Goal: Navigation & Orientation: Find specific page/section

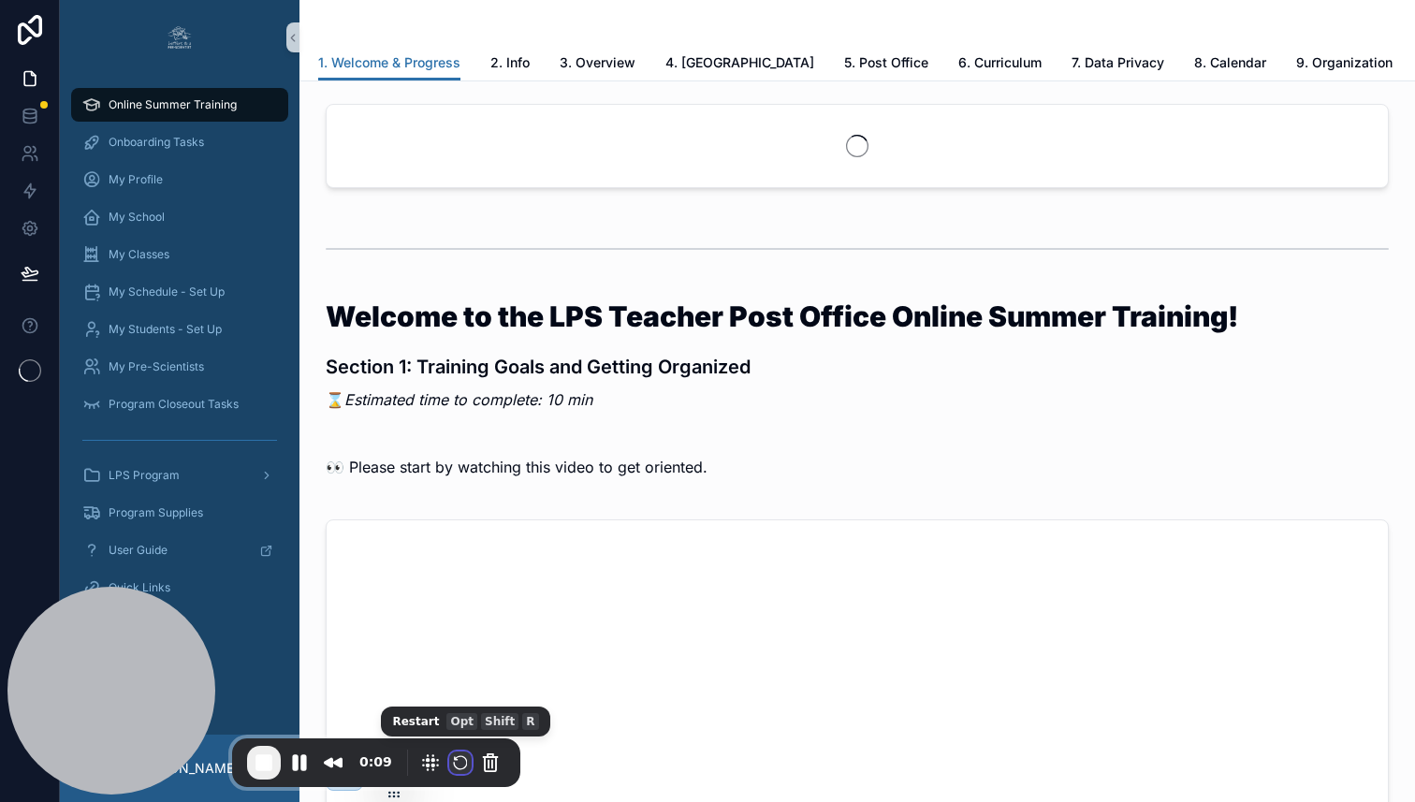
click at [460, 765] on button "Restart Recording" at bounding box center [460, 762] width 22 height 22
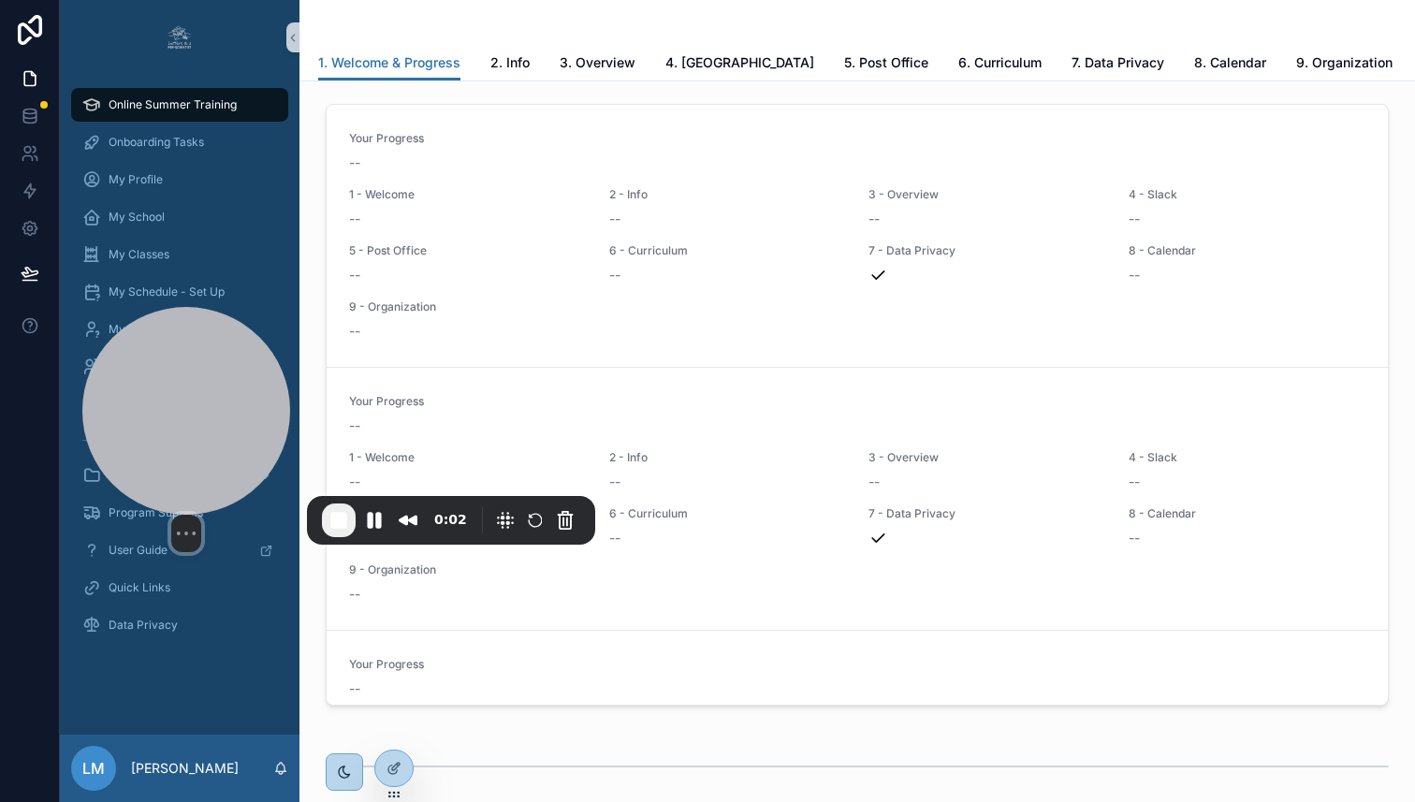
drag, startPoint x: 111, startPoint y: 682, endPoint x: 187, endPoint y: 434, distance: 259.3
click at [187, 434] on div at bounding box center [186, 411] width 208 height 208
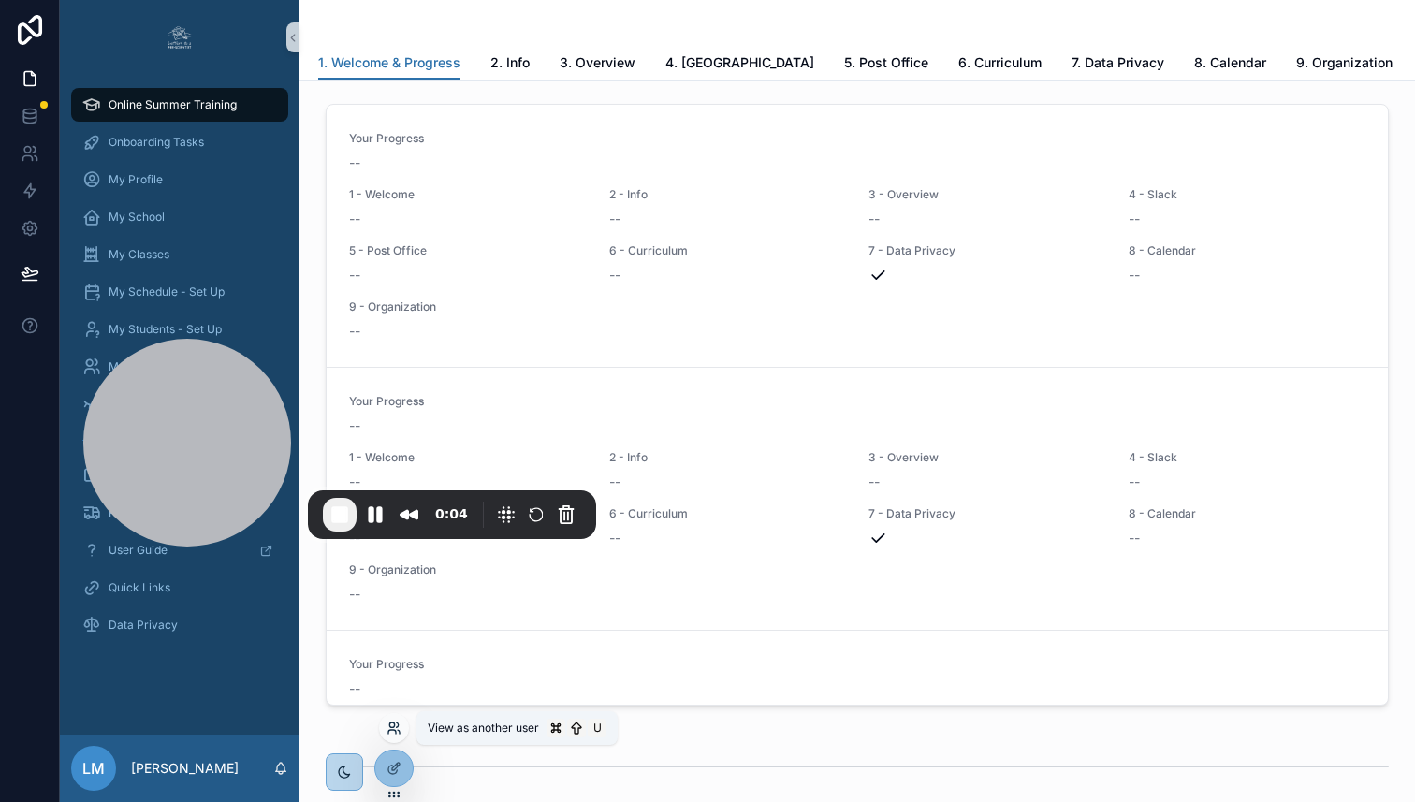
click at [394, 729] on icon at bounding box center [394, 728] width 15 height 15
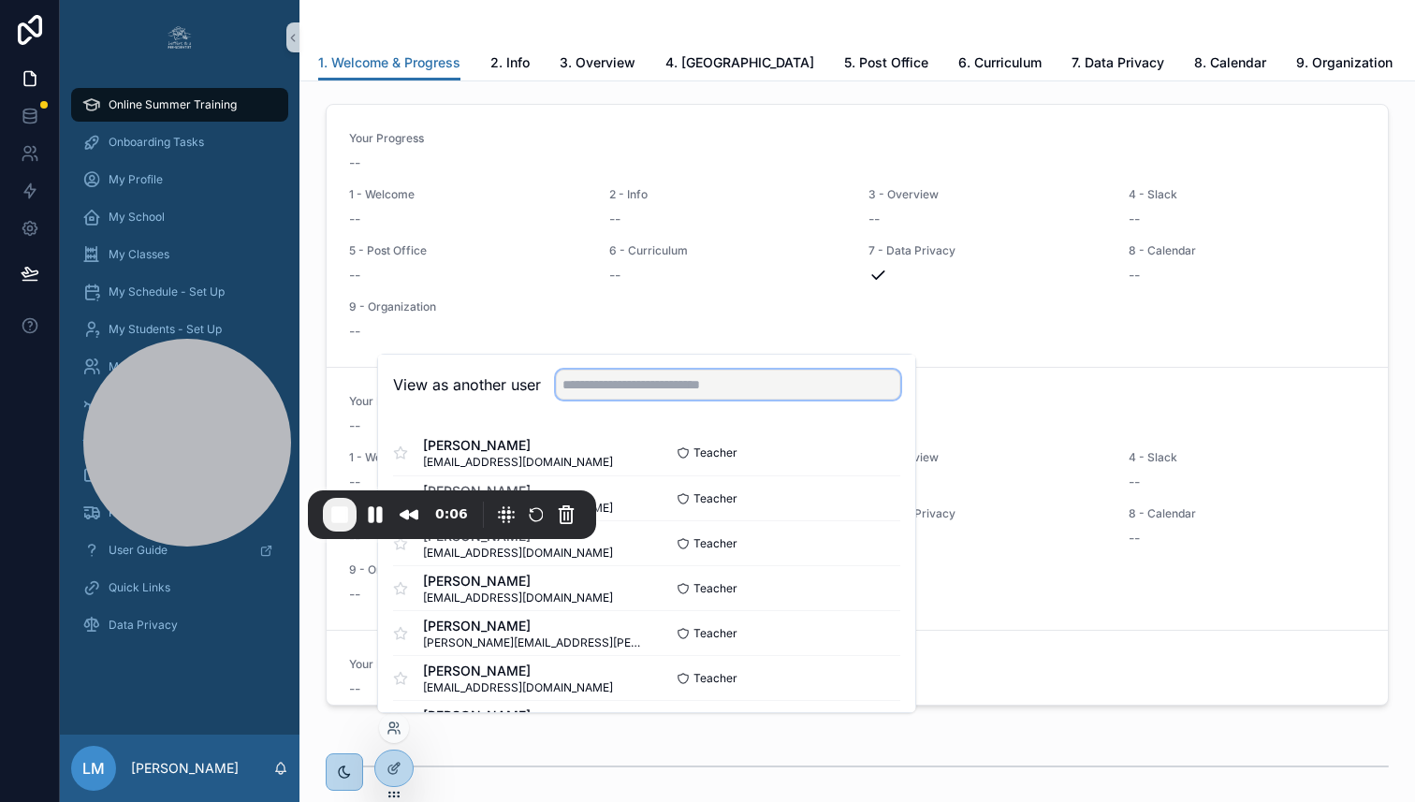
click at [694, 387] on input "text" at bounding box center [728, 385] width 344 height 30
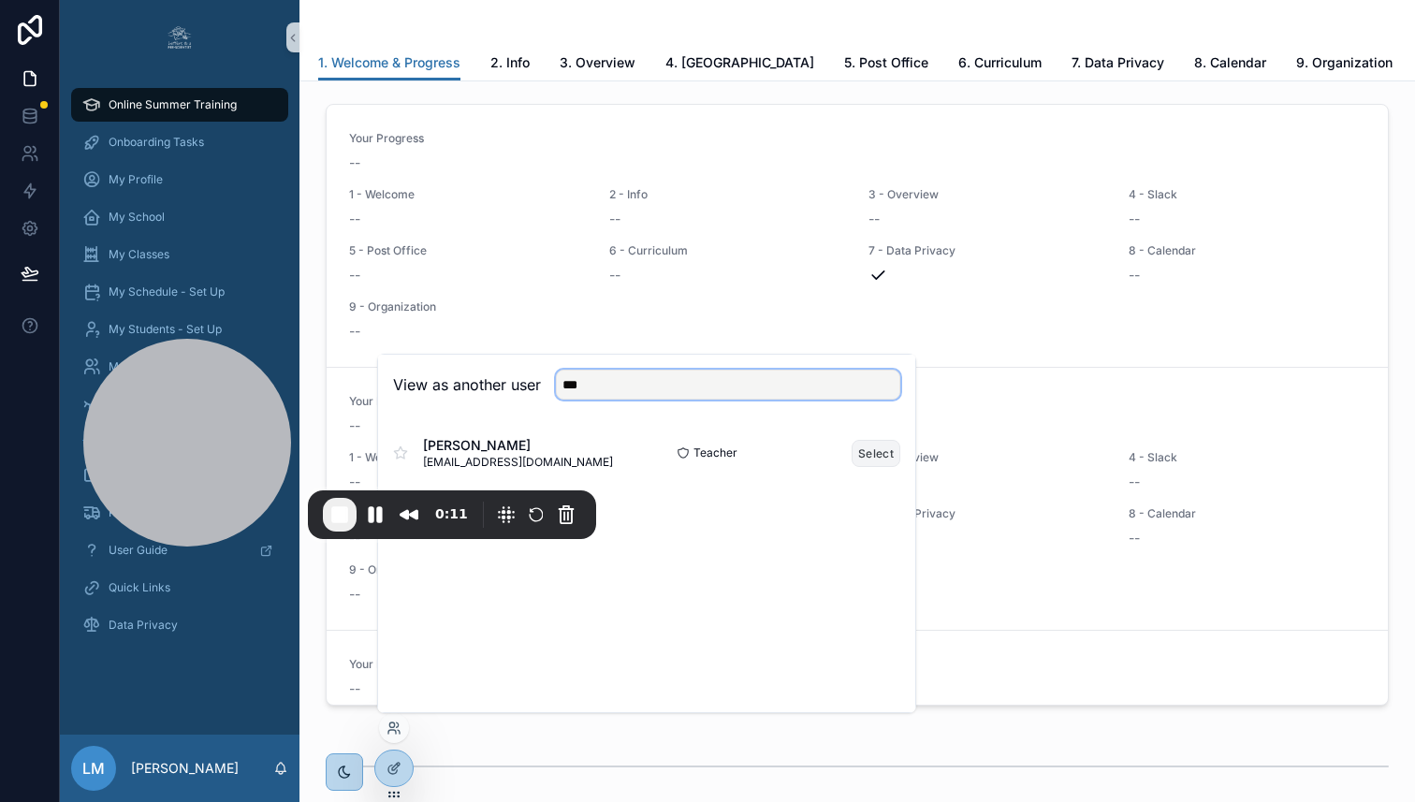
type input "***"
click at [860, 448] on button "Select" at bounding box center [876, 453] width 49 height 27
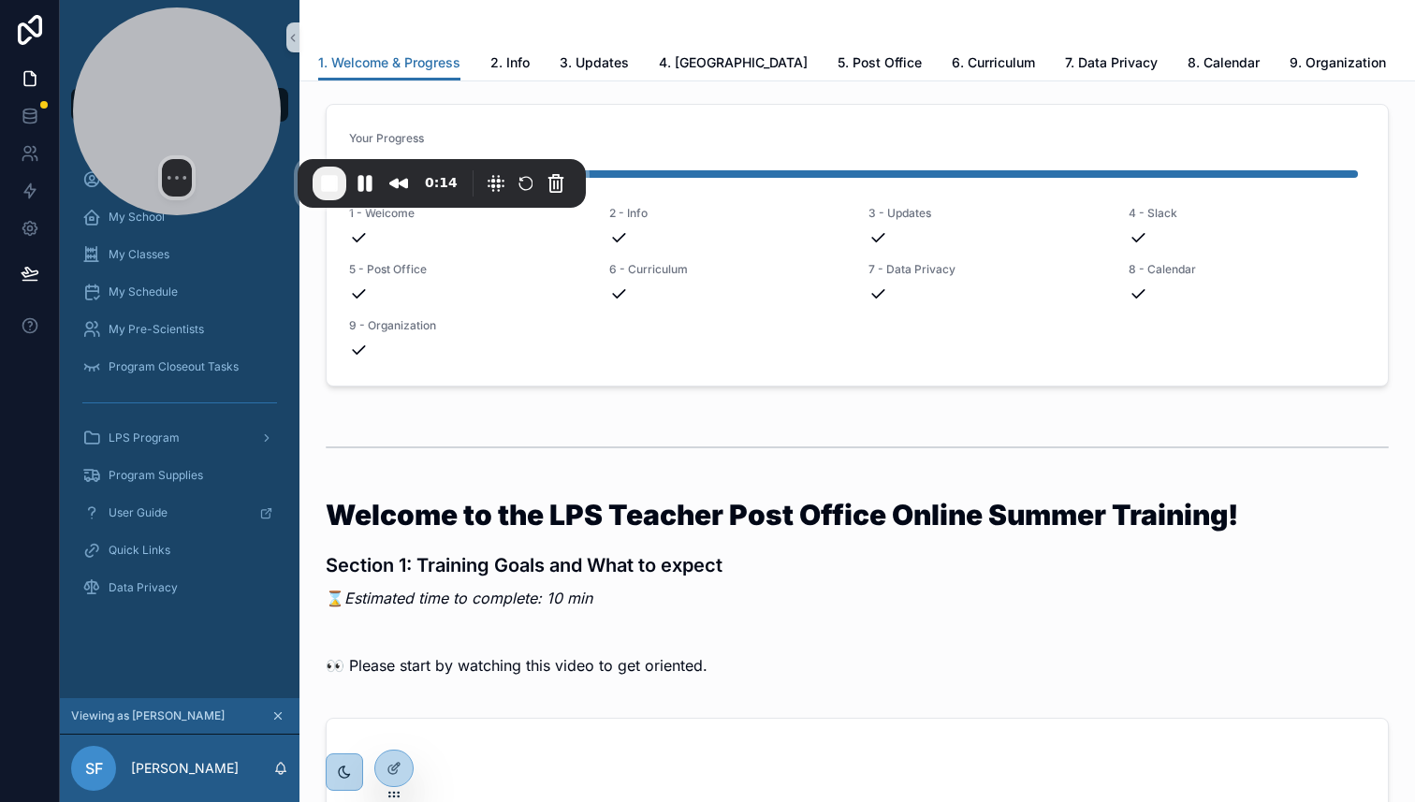
drag, startPoint x: 205, startPoint y: 433, endPoint x: 196, endPoint y: 65, distance: 368.8
click at [195, 65] on div at bounding box center [177, 111] width 208 height 208
click at [162, 252] on span "My Classes" at bounding box center [139, 254] width 61 height 15
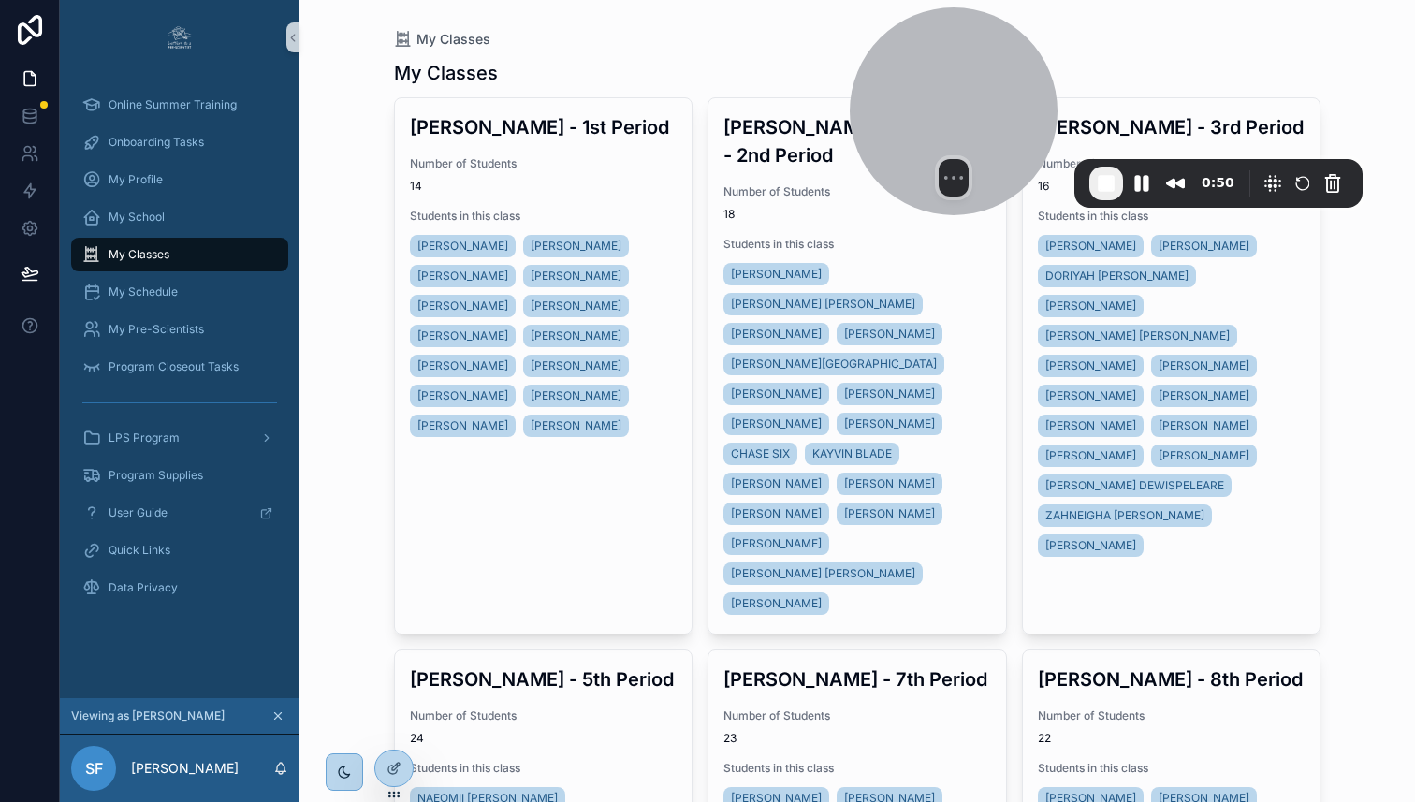
drag, startPoint x: 161, startPoint y: 105, endPoint x: 936, endPoint y: 84, distance: 775.2
click at [938, 84] on div at bounding box center [954, 111] width 208 height 208
click at [153, 325] on span "My Pre-Scientists" at bounding box center [156, 329] width 95 height 15
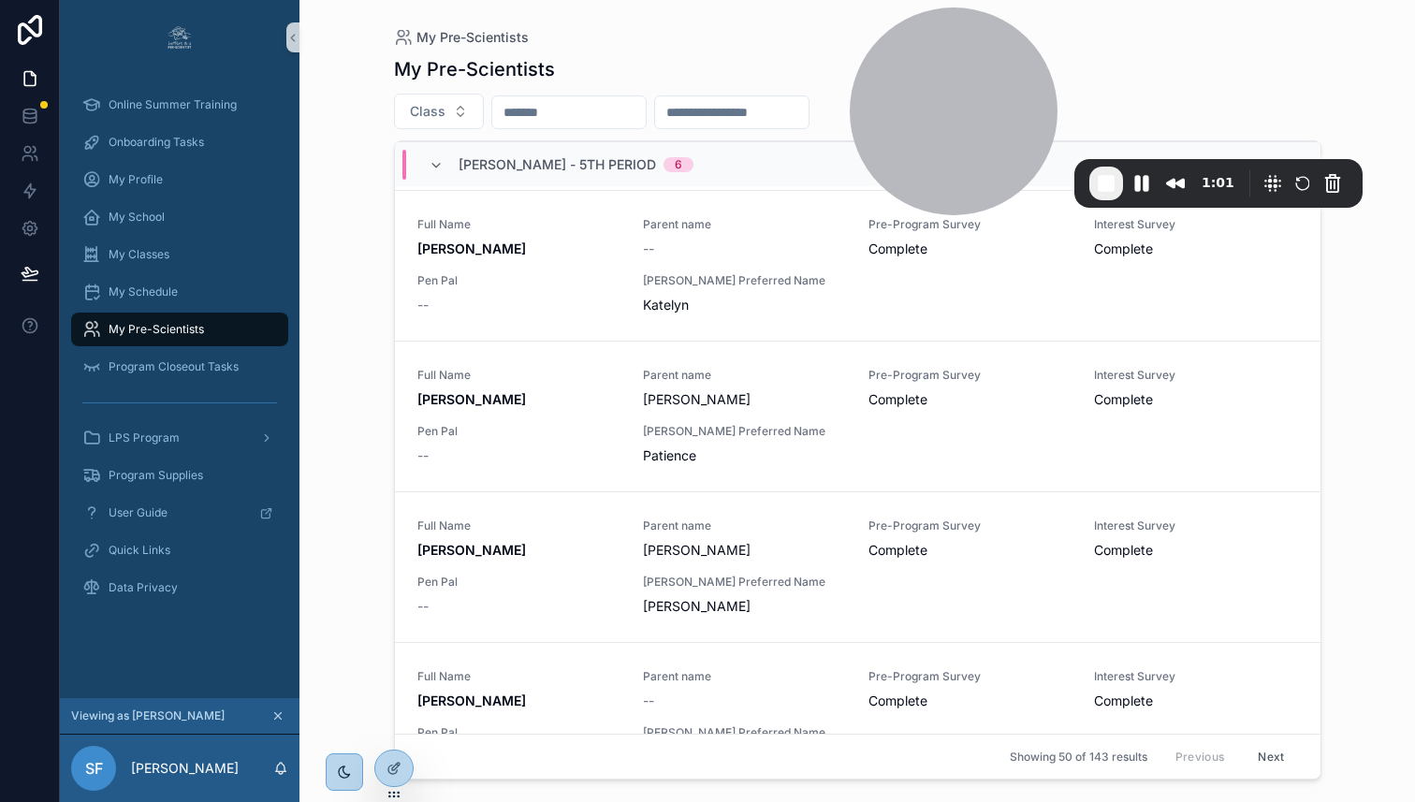
scroll to position [3061, 0]
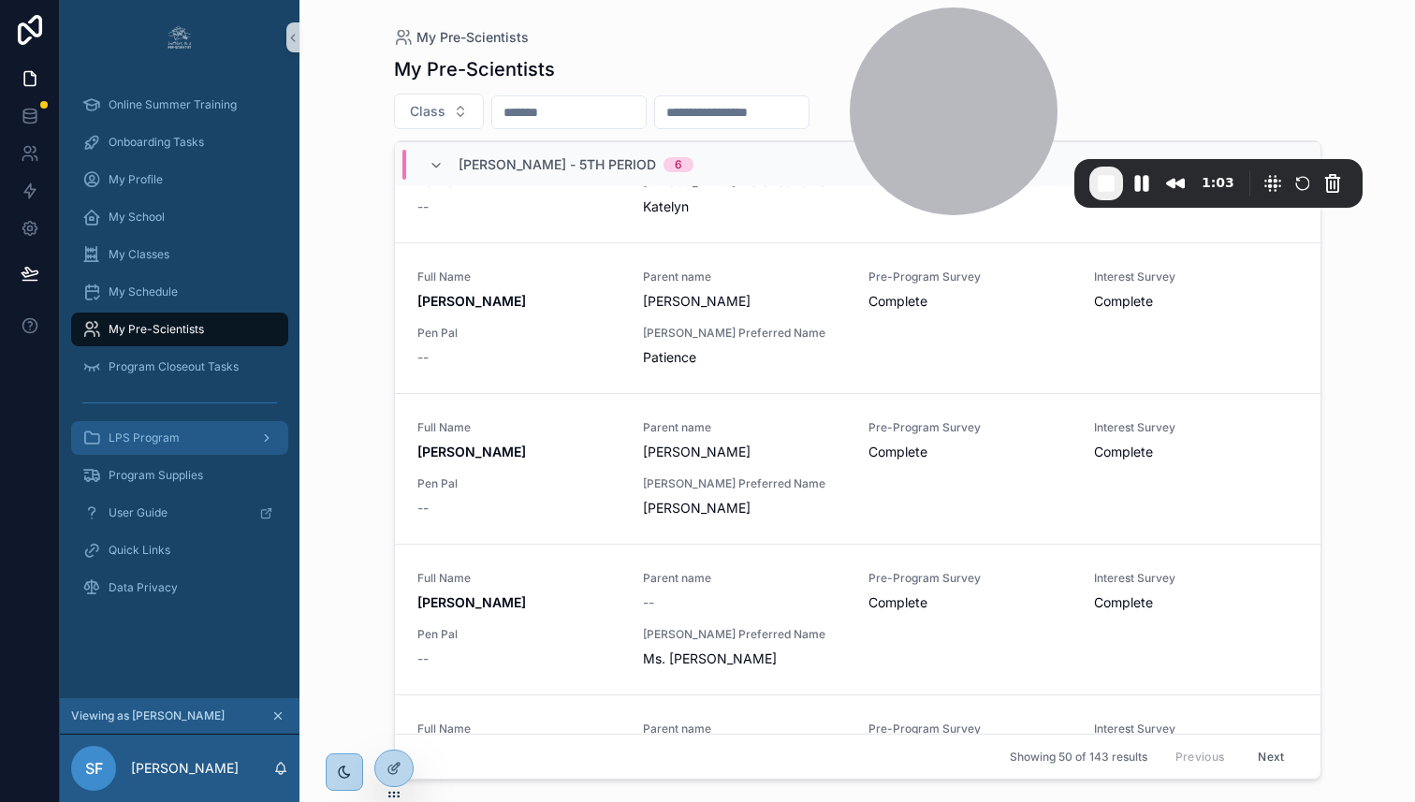
click at [203, 440] on div "LPS Program" at bounding box center [179, 438] width 195 height 30
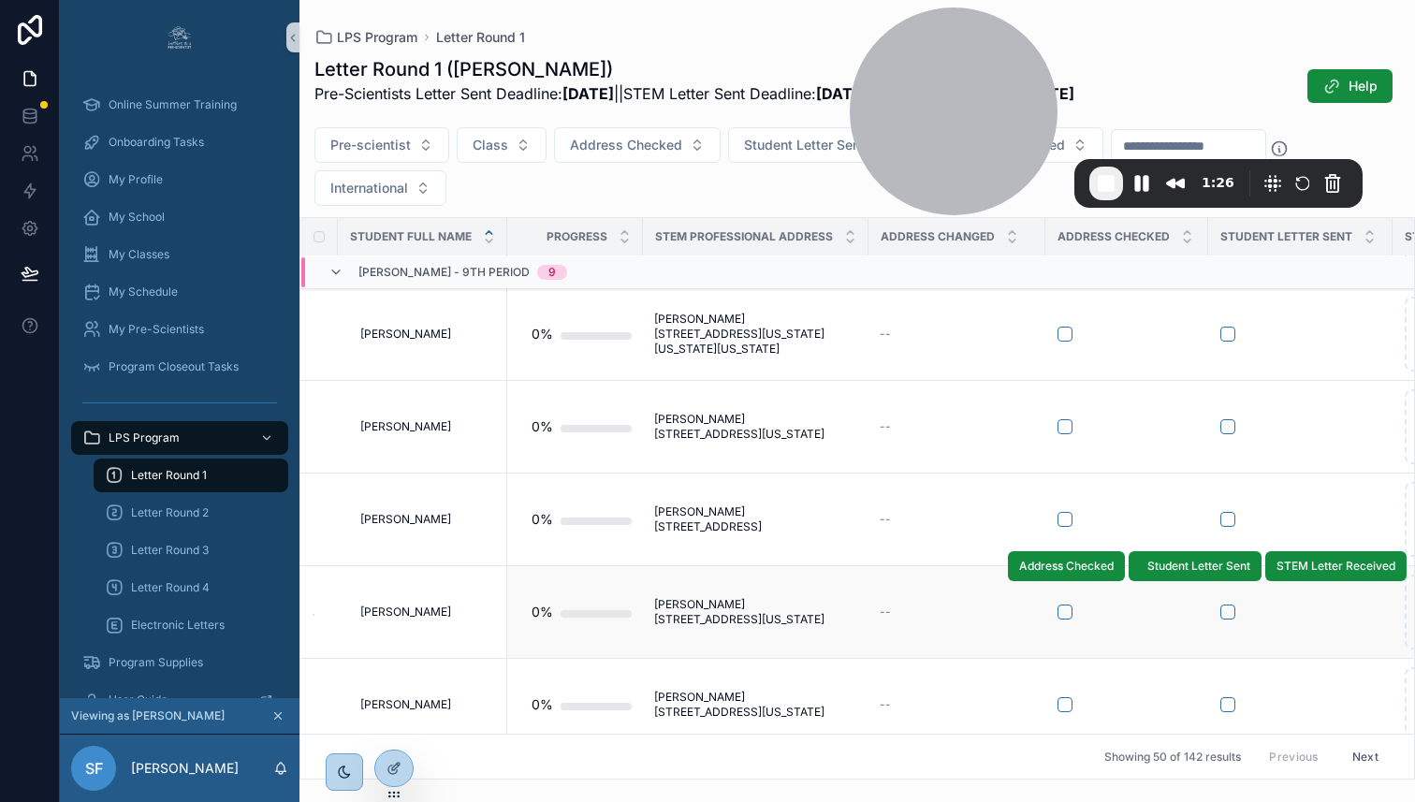
scroll to position [4286, 5]
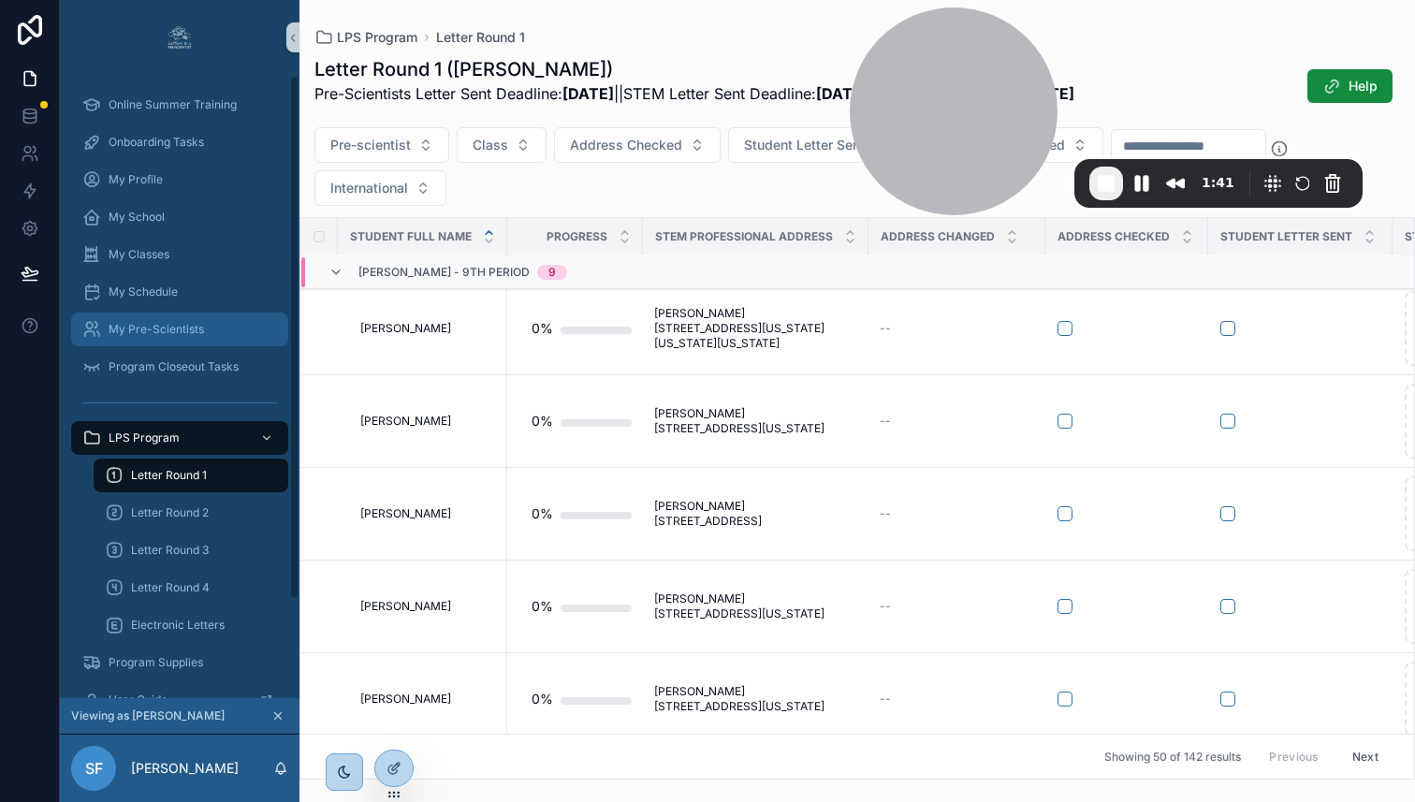
click at [124, 324] on span "My Pre-Scientists" at bounding box center [156, 329] width 95 height 15
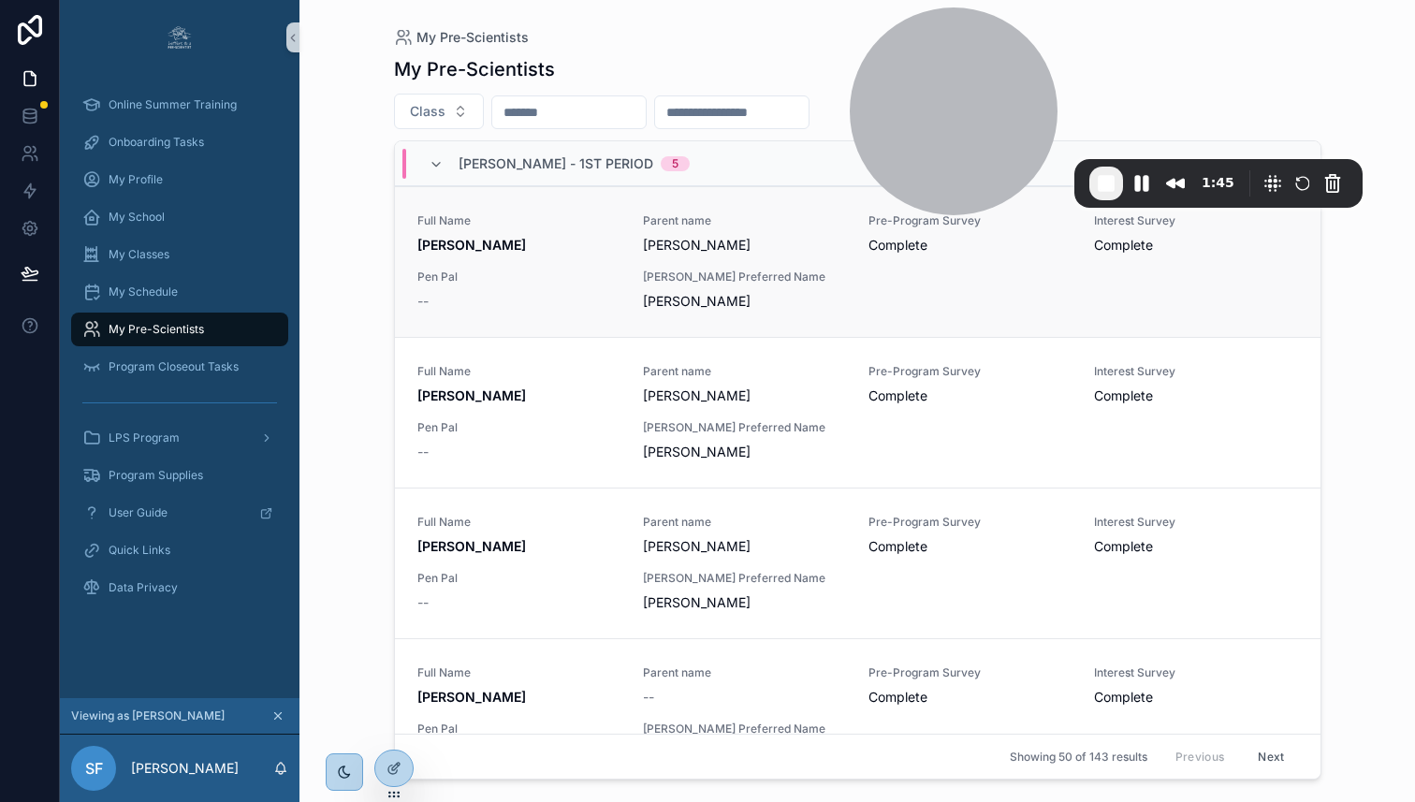
click at [625, 270] on div "Full Name [PERSON_NAME] Parent name [PERSON_NAME] Pre-Program Survey Complete I…" at bounding box center [857, 261] width 881 height 97
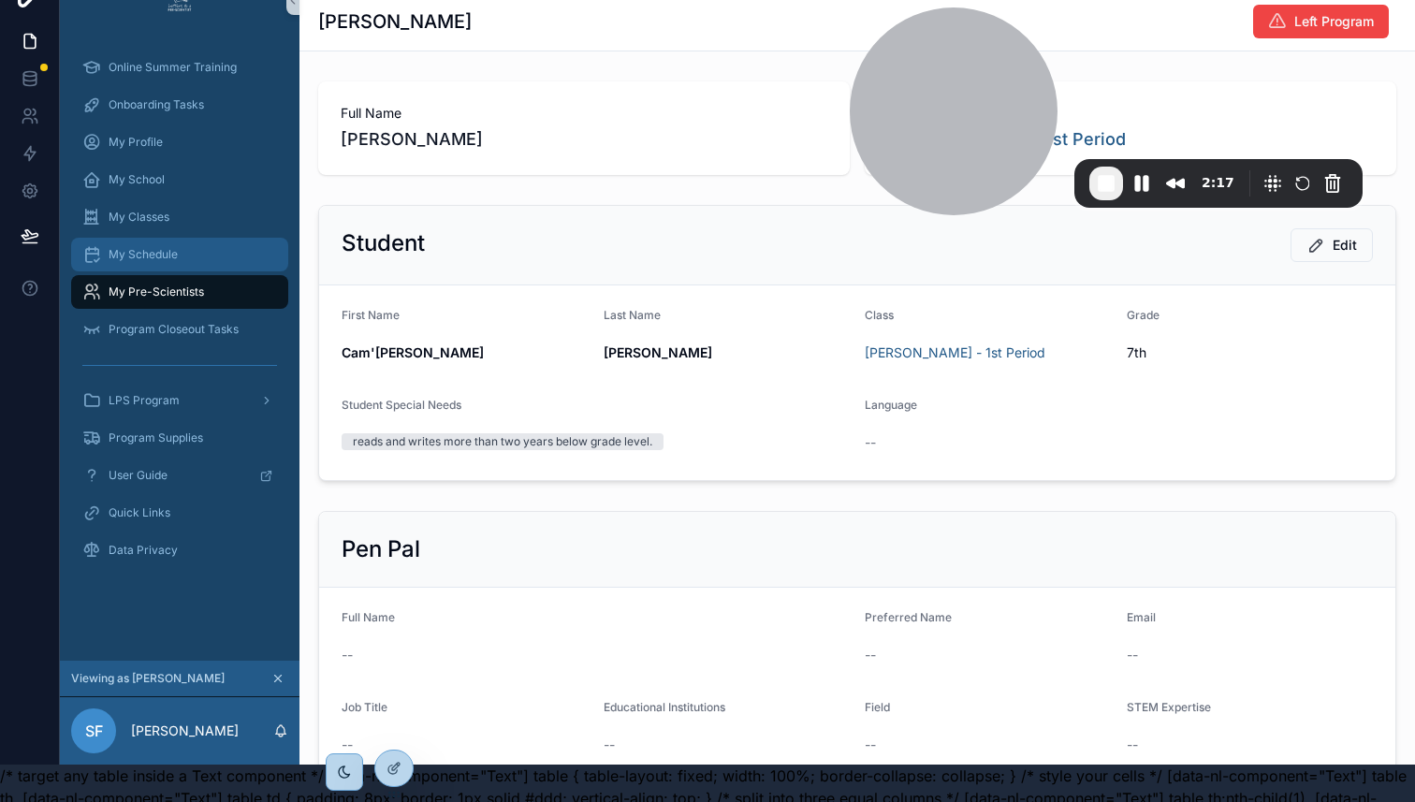
scroll to position [34, 0]
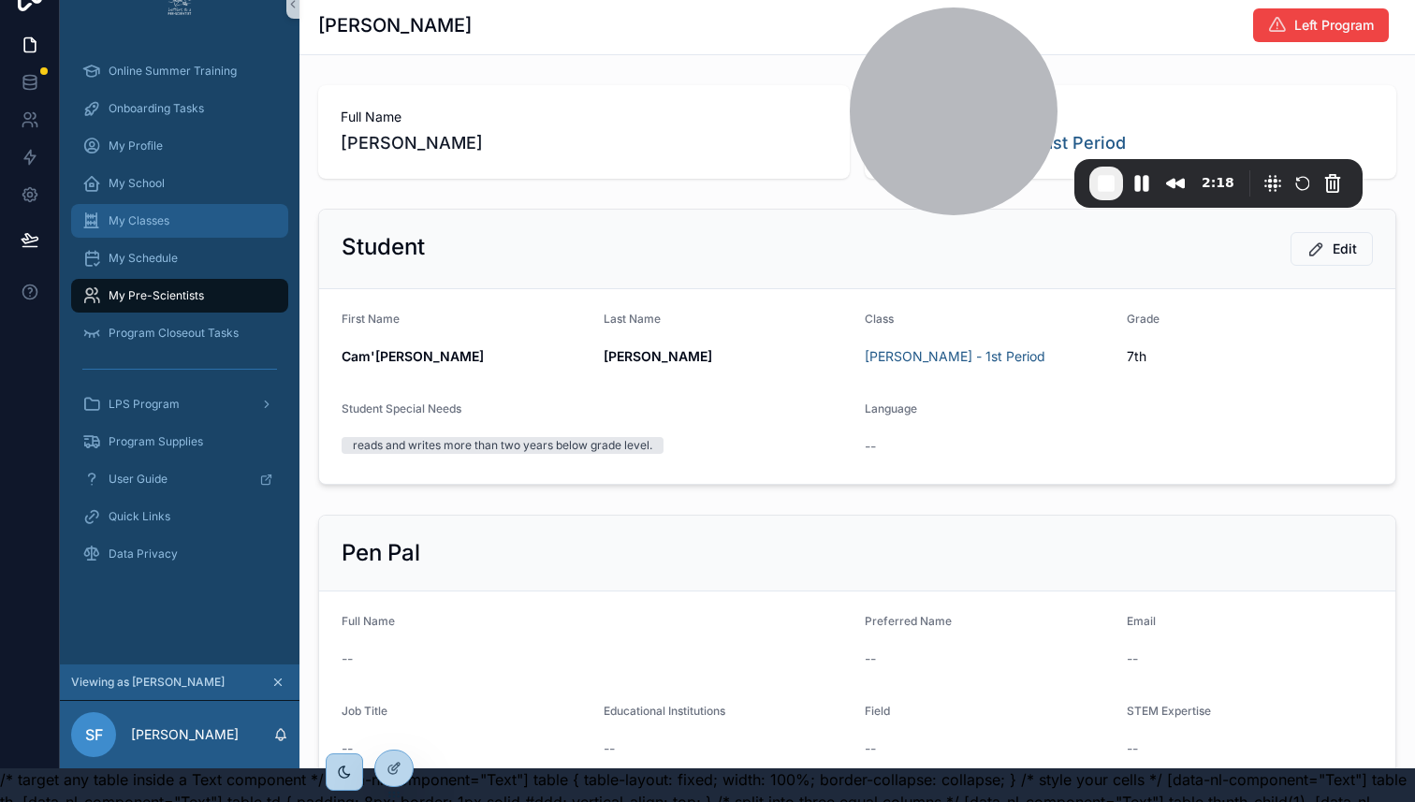
click at [149, 222] on span "My Classes" at bounding box center [139, 220] width 61 height 15
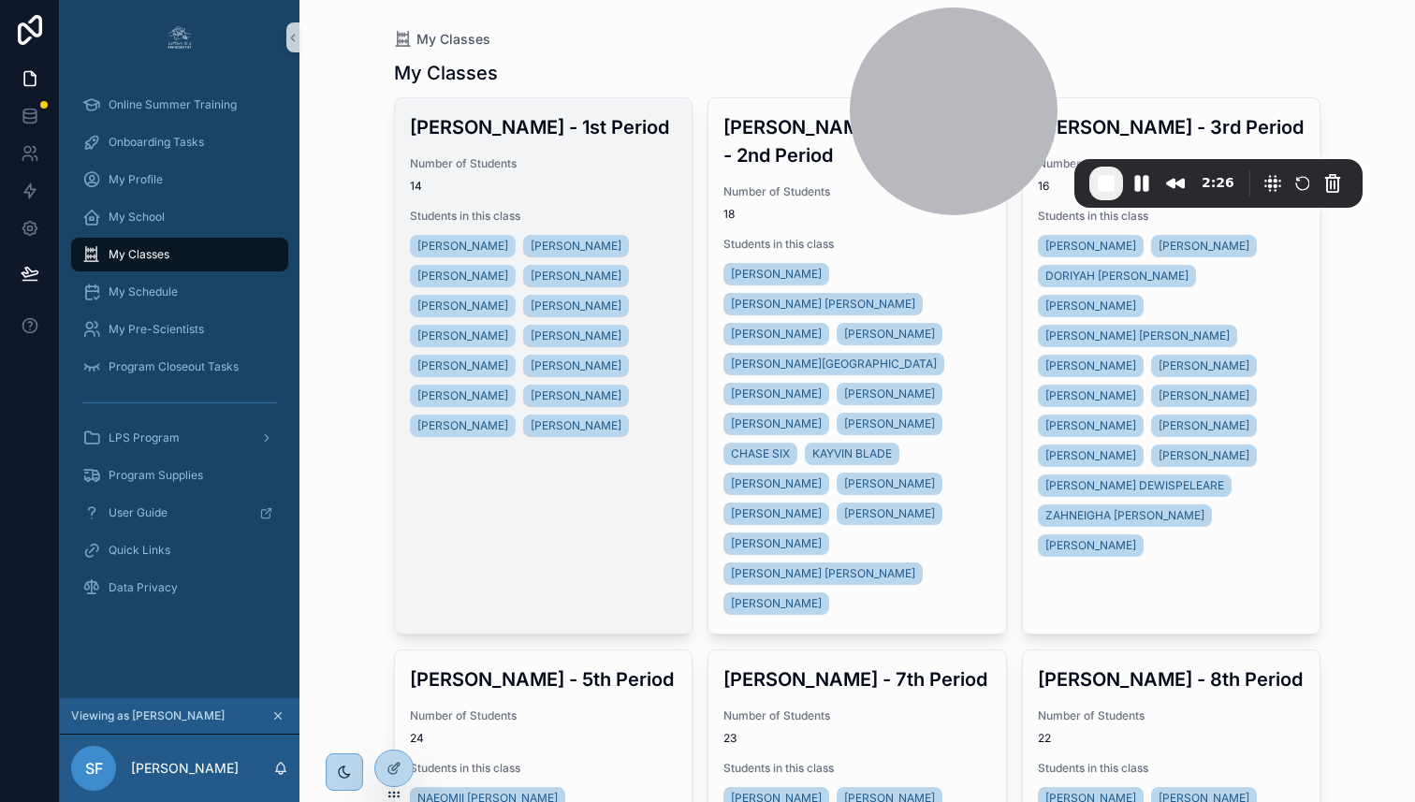
click at [611, 206] on div "[PERSON_NAME] - 1st Period Number of Students 14 Students in this class CAM'[PE…" at bounding box center [544, 277] width 298 height 358
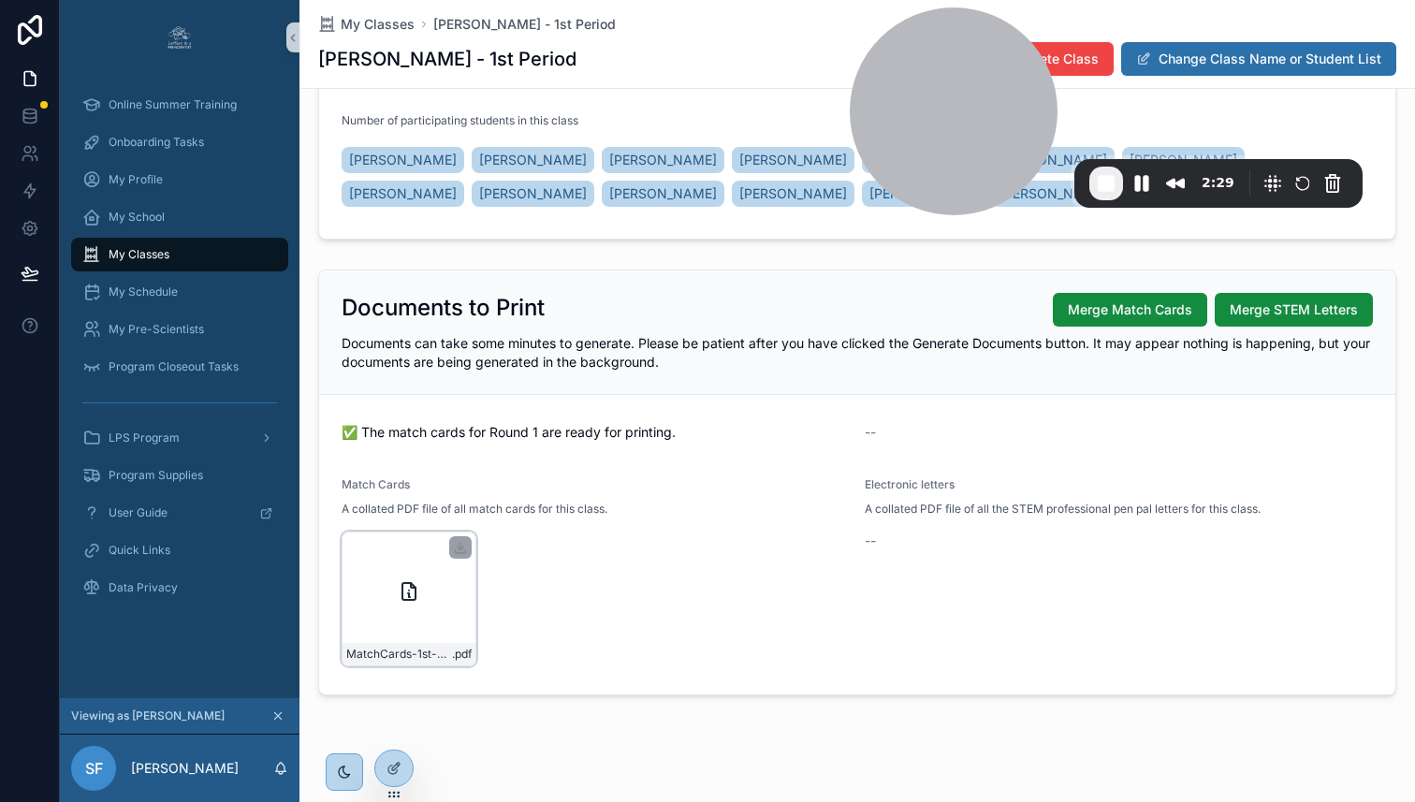
scroll to position [244, 0]
click at [1107, 183] on span "End Recording" at bounding box center [1106, 183] width 22 height 22
